Goal: Find specific page/section: Find specific page/section

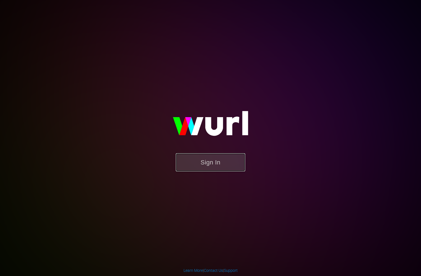
click at [208, 161] on button "Sign In" at bounding box center [210, 162] width 69 height 18
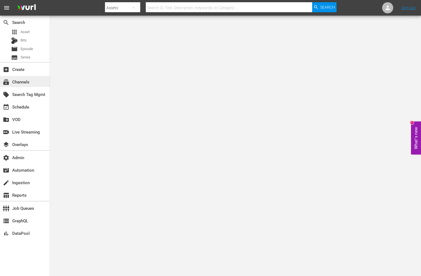
click at [29, 83] on div "subscriptions Channels" at bounding box center [15, 80] width 31 height 5
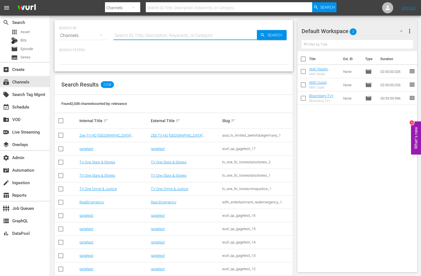
click at [156, 33] on input "text" at bounding box center [185, 35] width 144 height 13
type input "gusto"
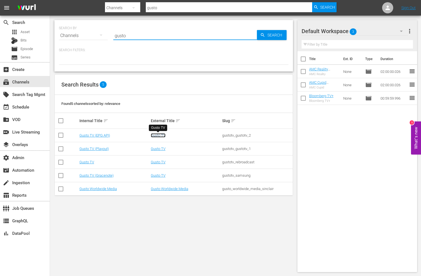
click at [157, 136] on link "Gusto TV" at bounding box center [158, 135] width 15 height 4
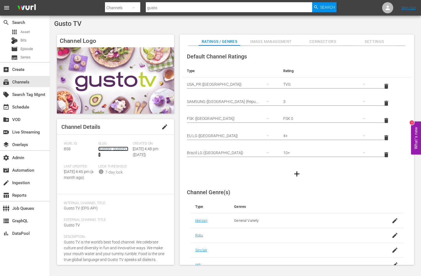
click at [106, 147] on link "gustotv_gustotv_2" at bounding box center [113, 151] width 30 height 10
